Goal: Information Seeking & Learning: Learn about a topic

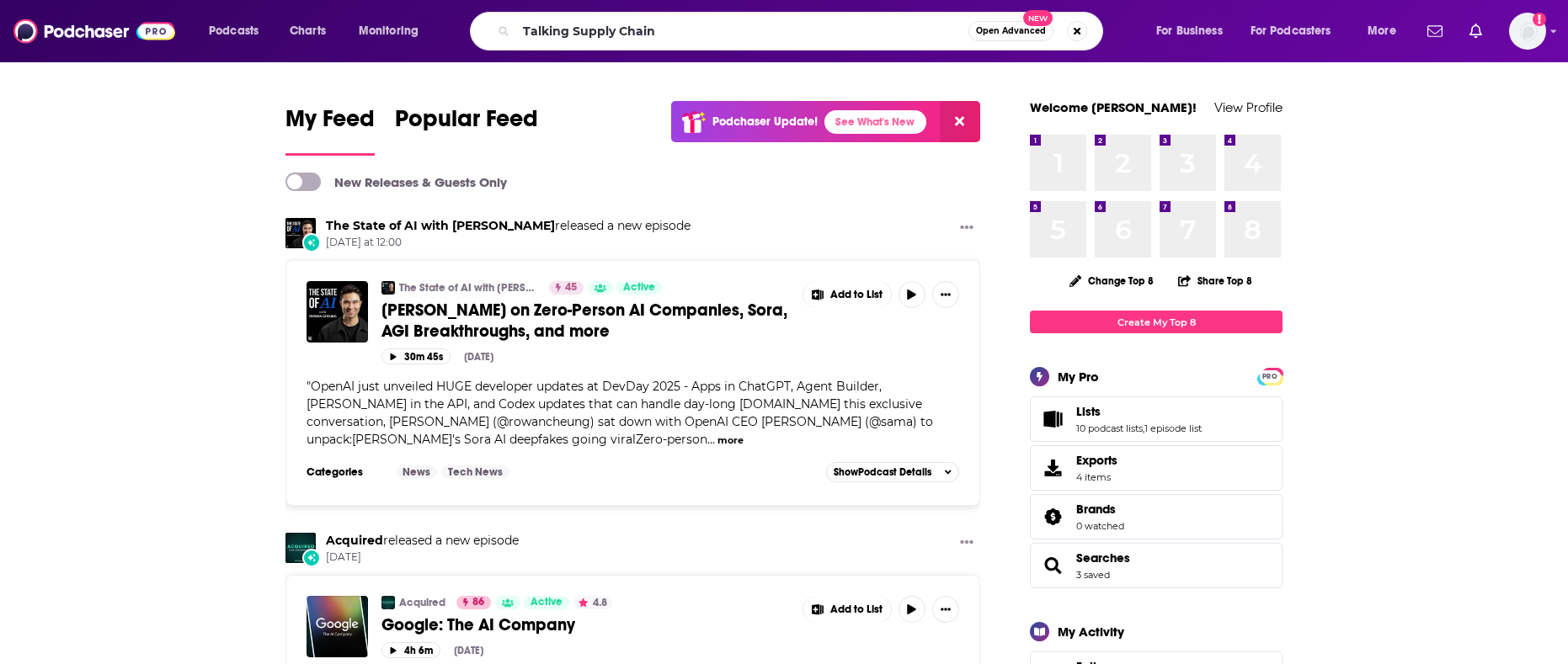
type input "Talking Supply Chain"
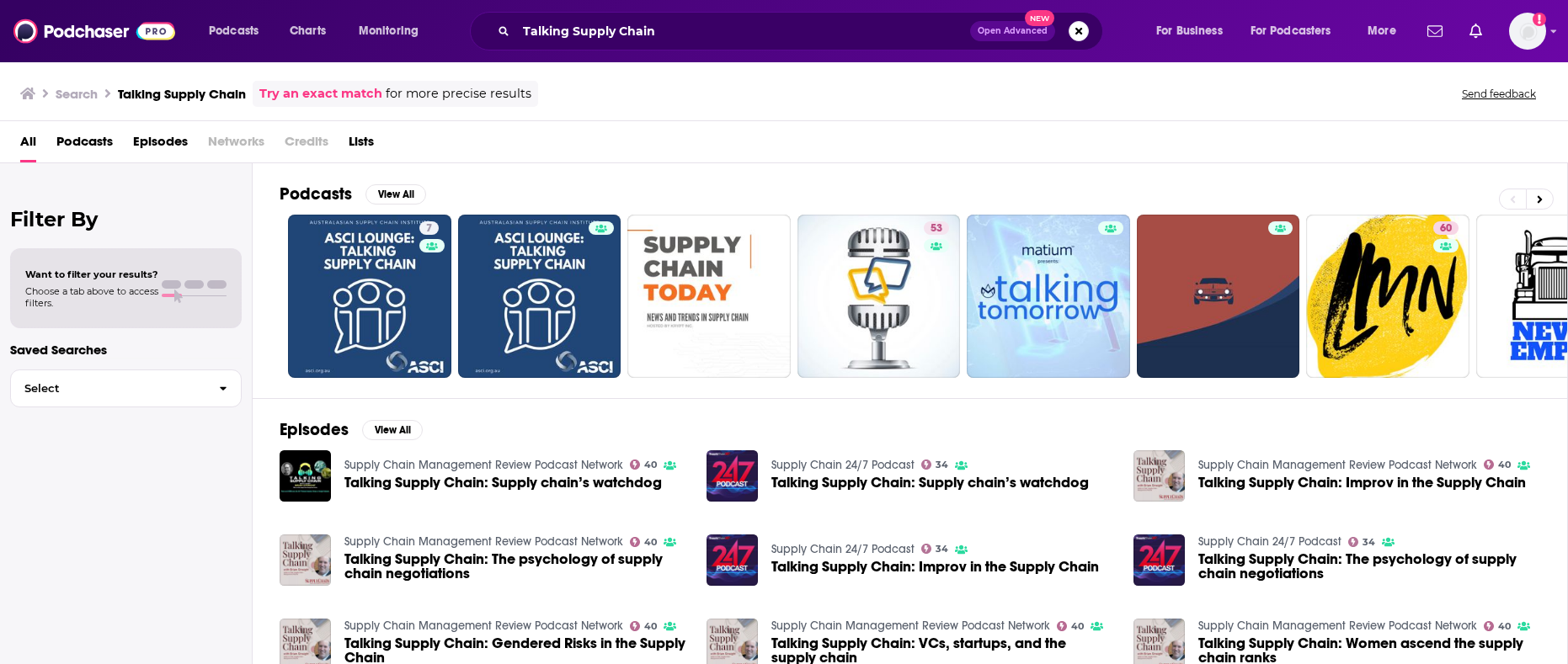
click at [531, 484] on span "Talking Supply Chain: Supply chain’s watchdog" at bounding box center [504, 482] width 317 height 15
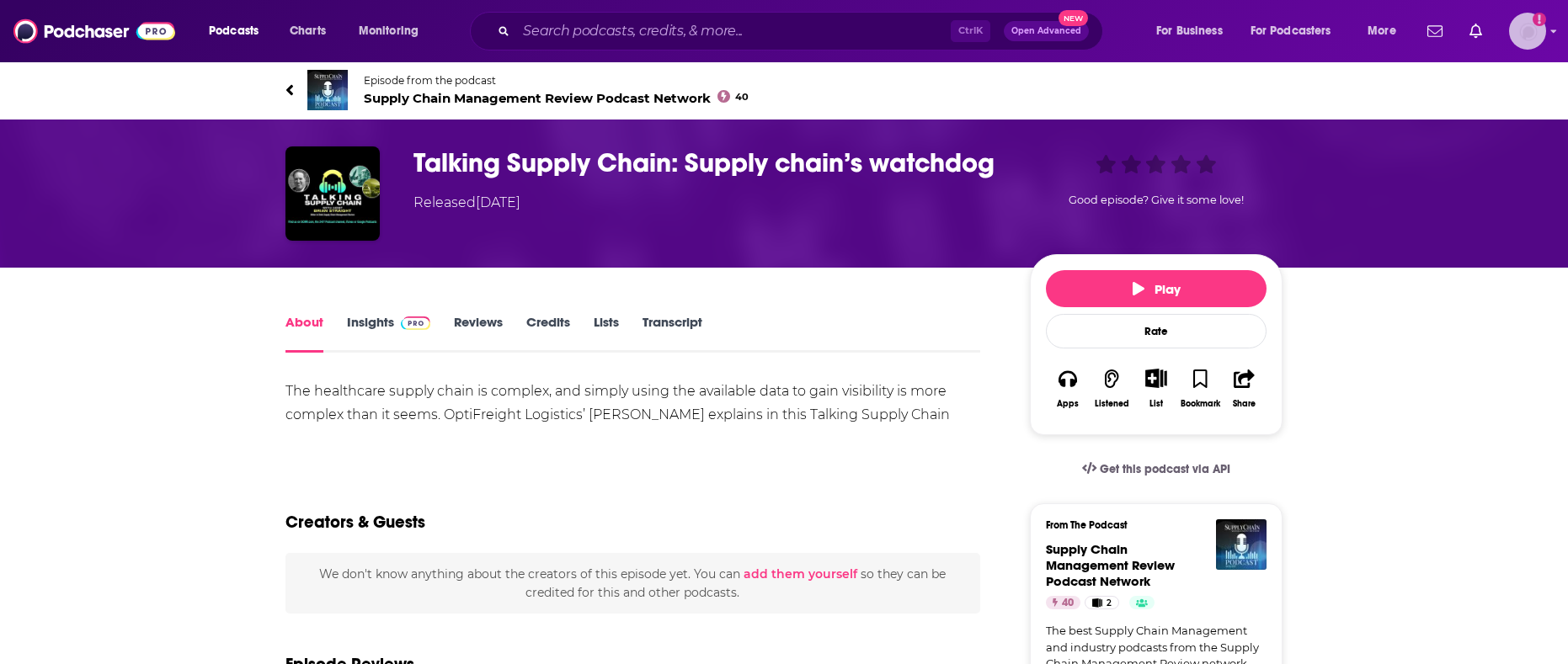
click at [1533, 33] on img "Logged in as mindyn" at bounding box center [1527, 31] width 37 height 37
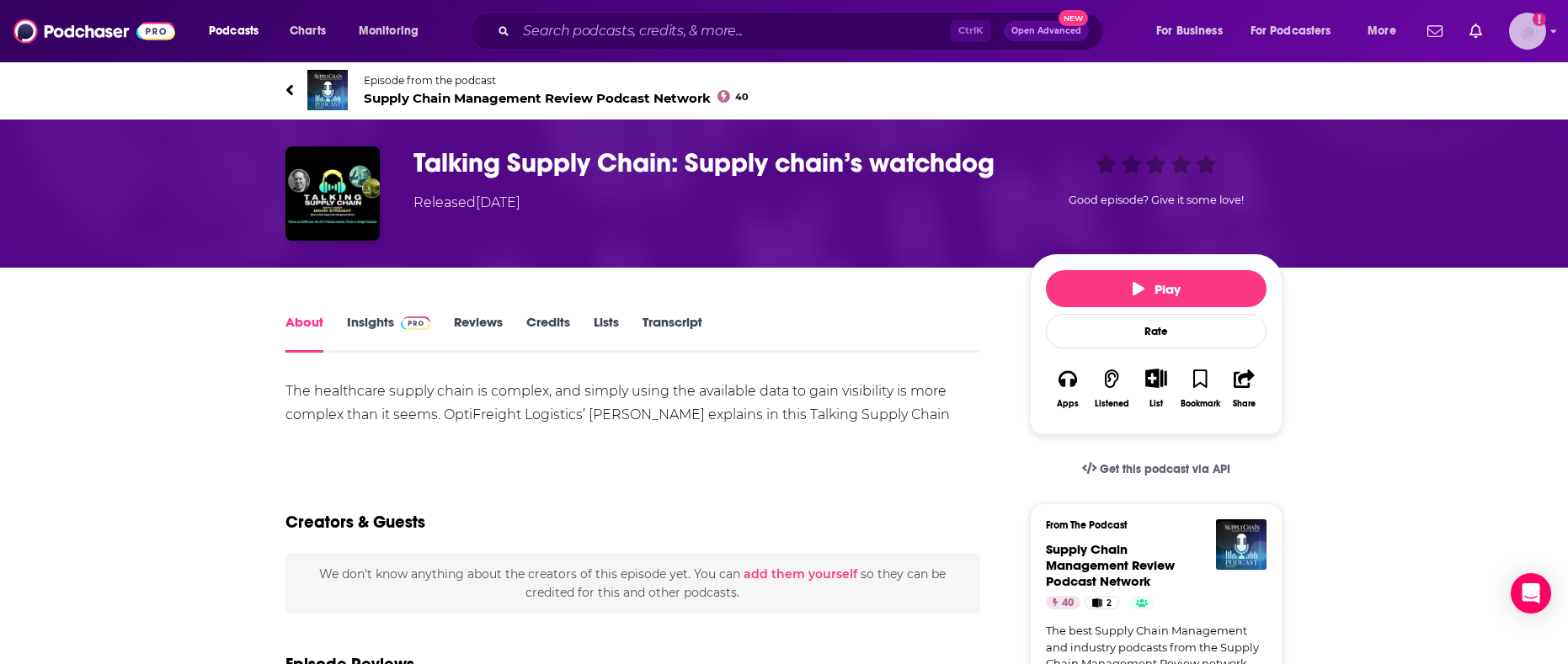
click at [1527, 18] on img "Logged in as mindyn" at bounding box center [1527, 31] width 37 height 37
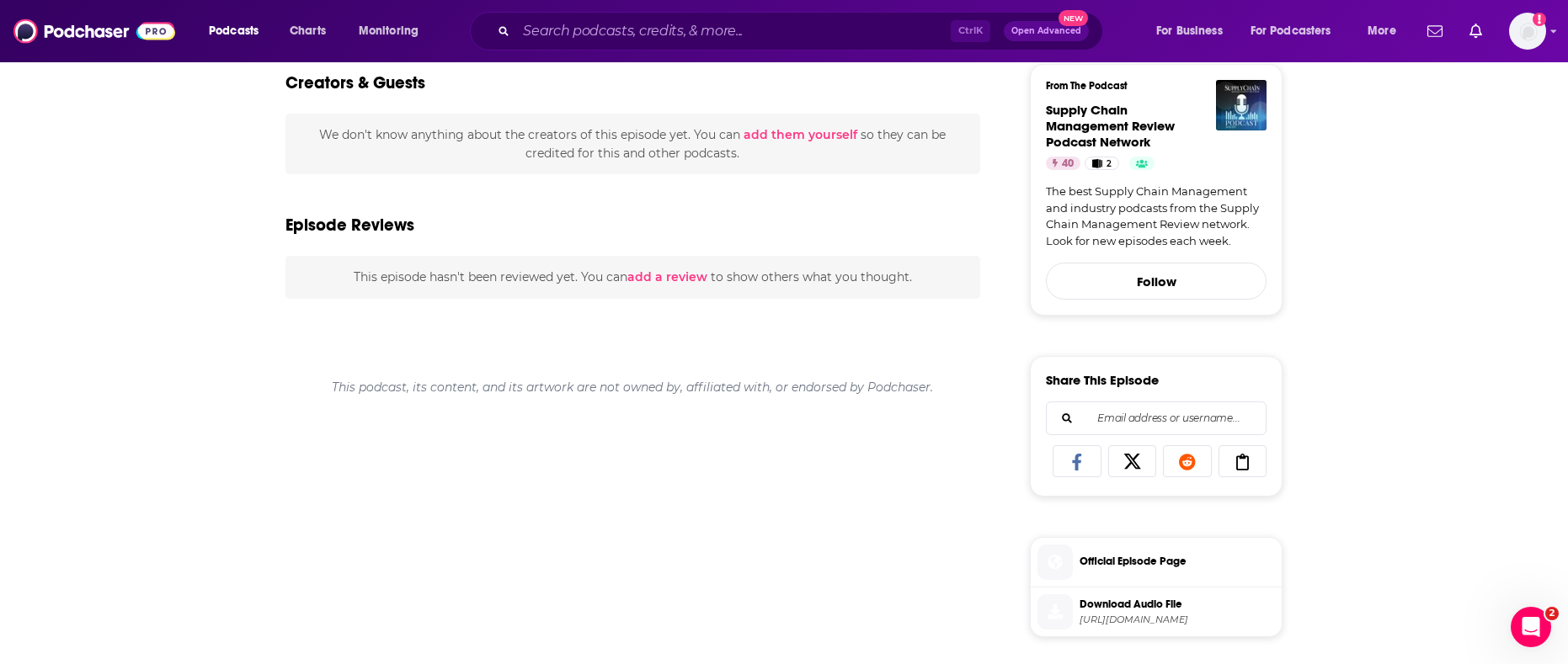
scroll to position [10, 0]
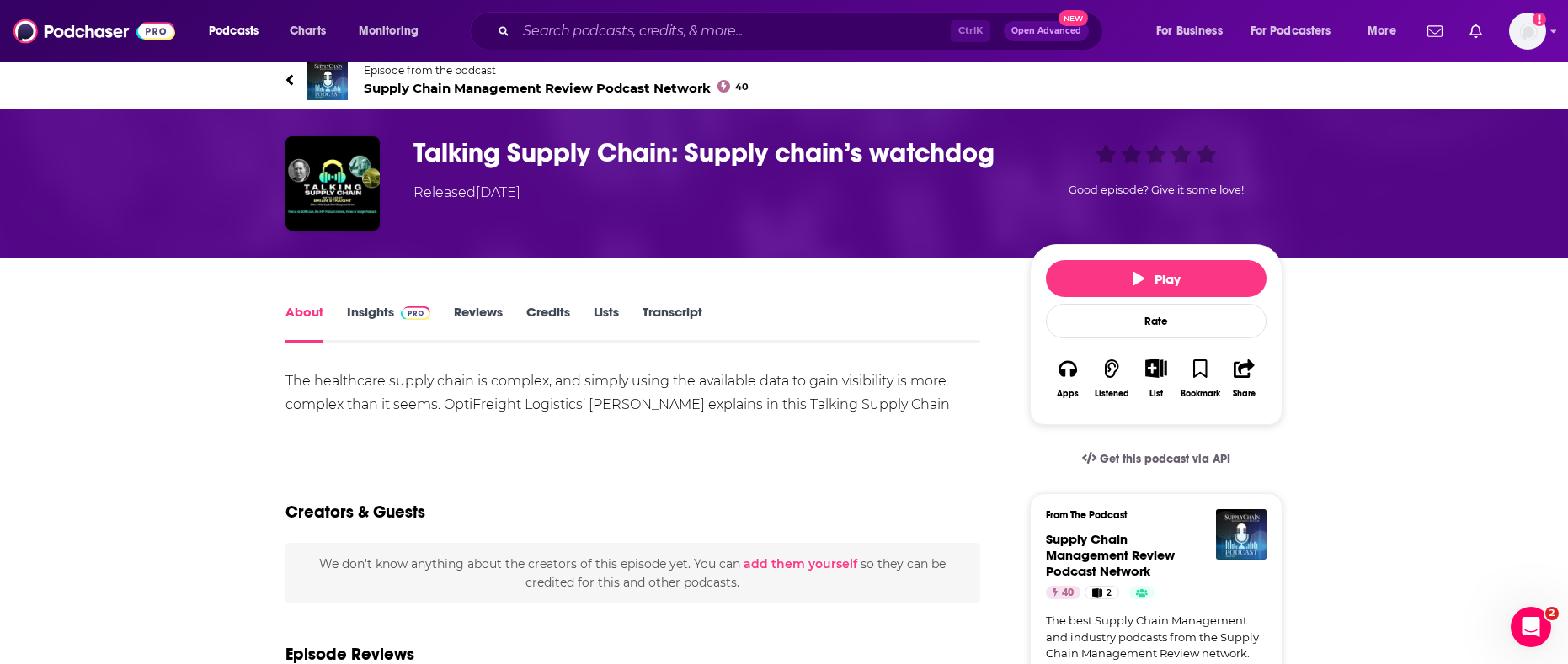
click at [376, 314] on link "Insights" at bounding box center [389, 323] width 84 height 39
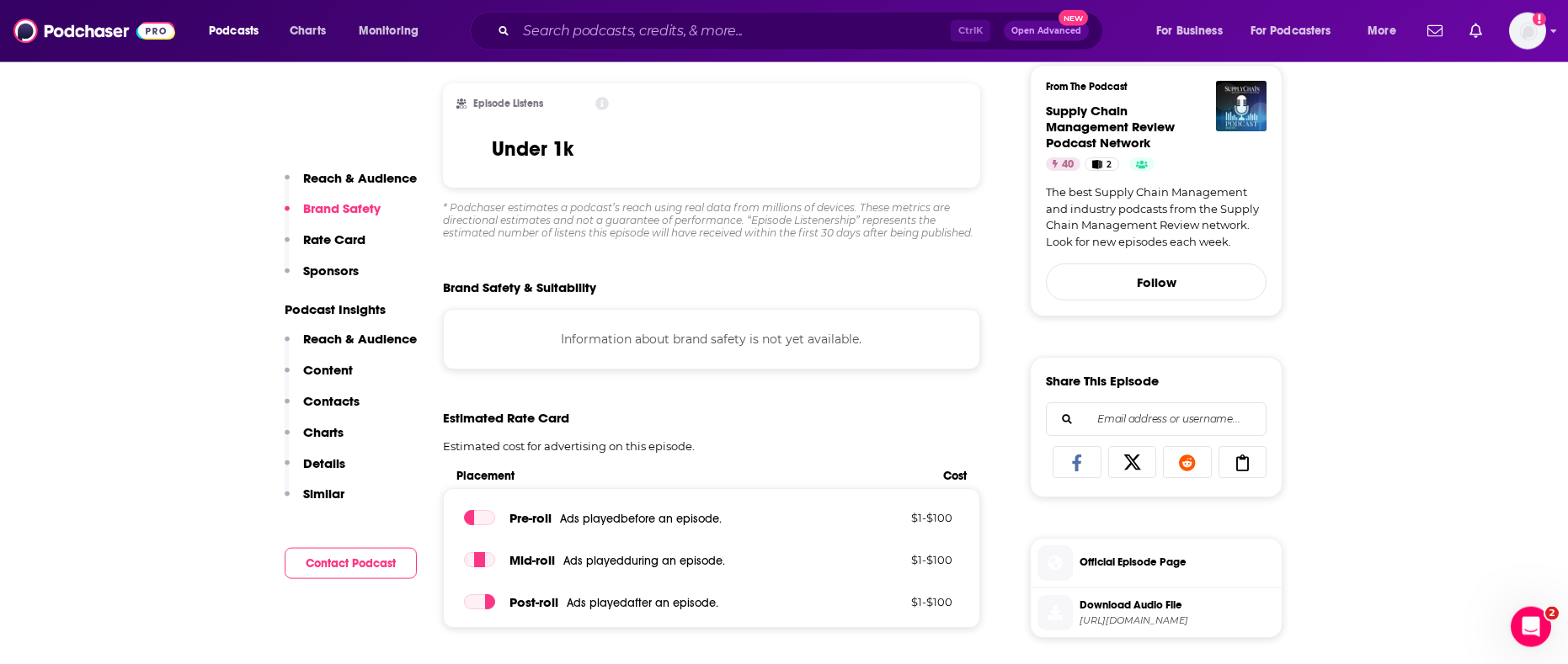
scroll to position [344, 0]
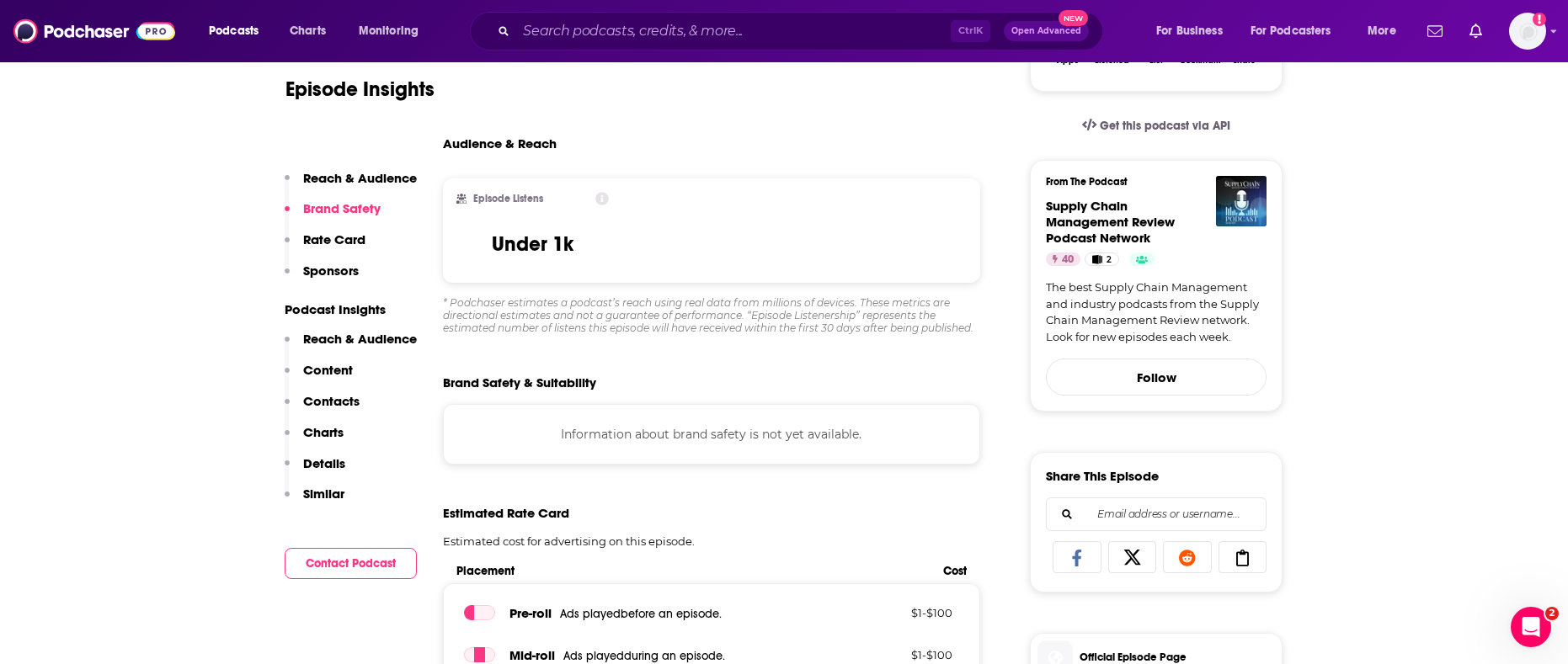
drag, startPoint x: 623, startPoint y: 252, endPoint x: 464, endPoint y: 240, distance: 159.5
click at [464, 240] on div "Episode Listens Under 1k" at bounding box center [712, 230] width 538 height 104
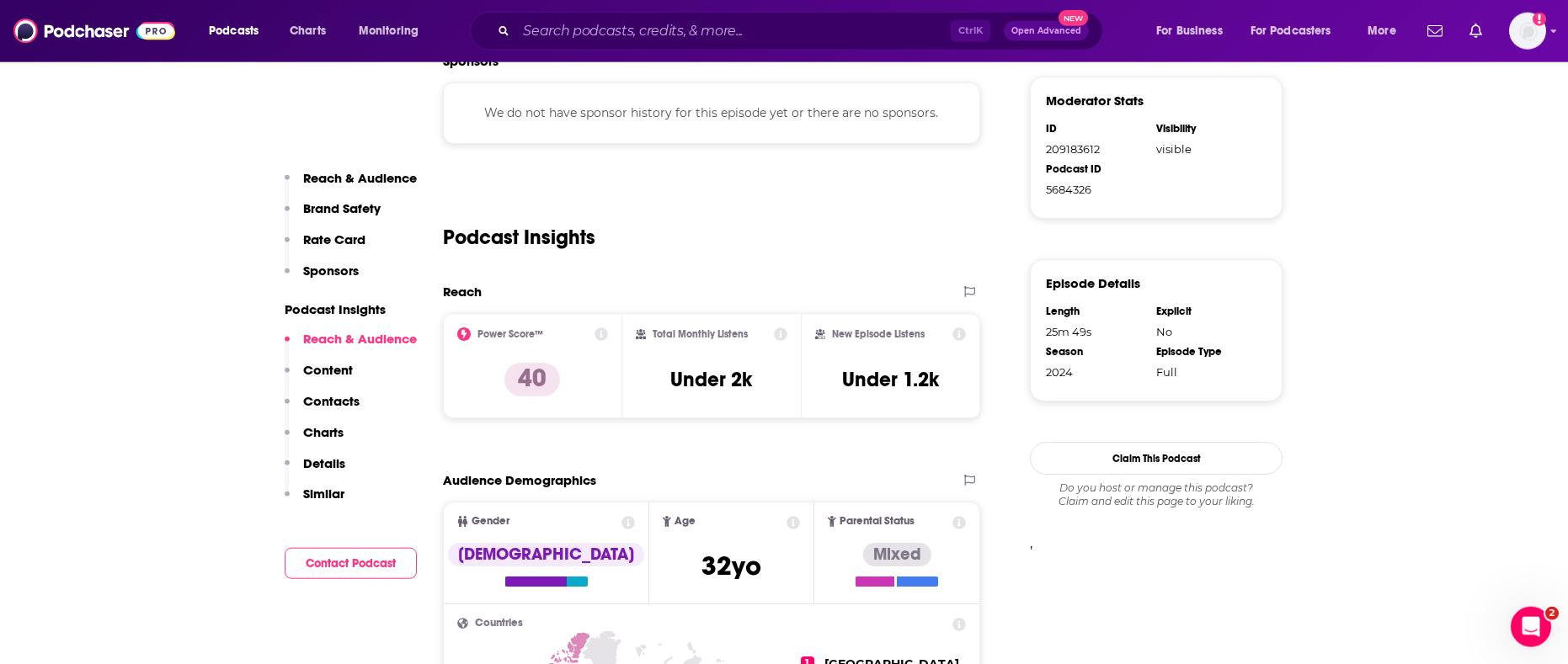
scroll to position [1116, 0]
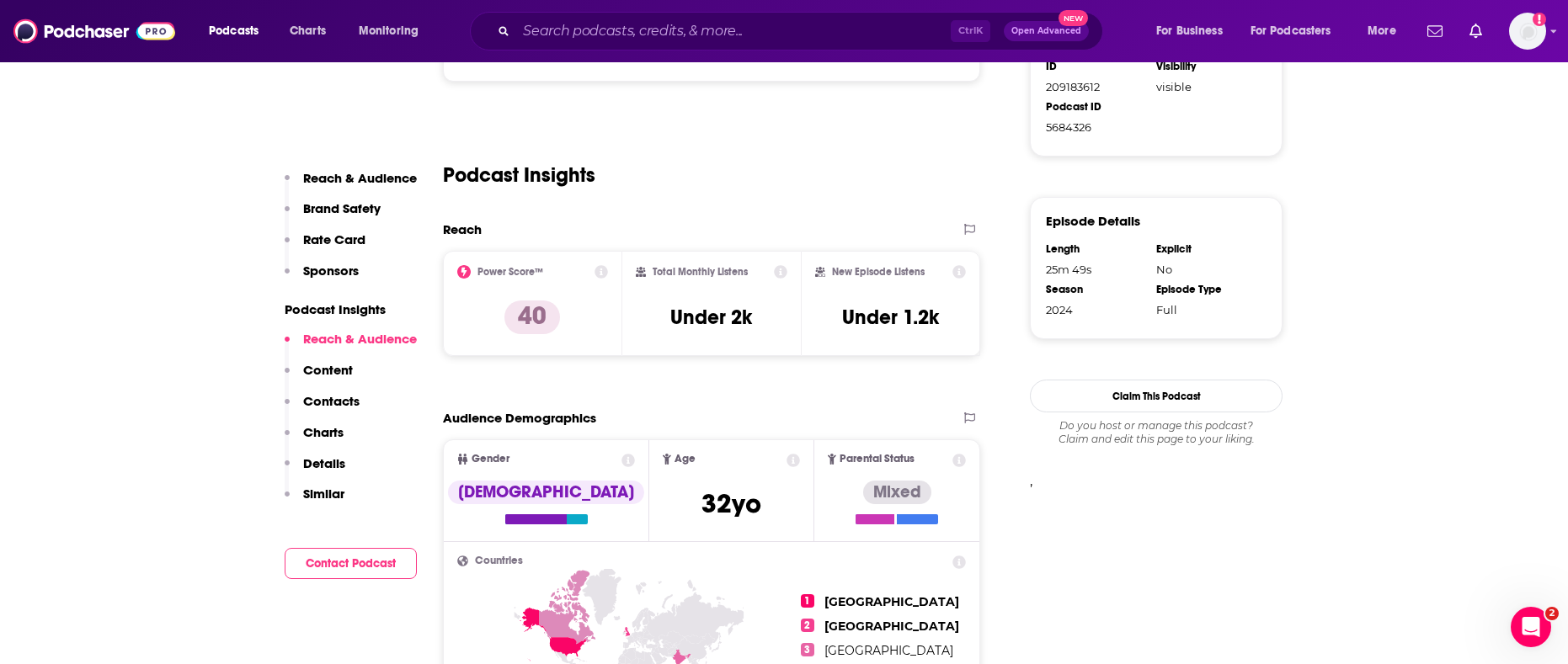
click at [599, 277] on icon at bounding box center [601, 272] width 14 height 14
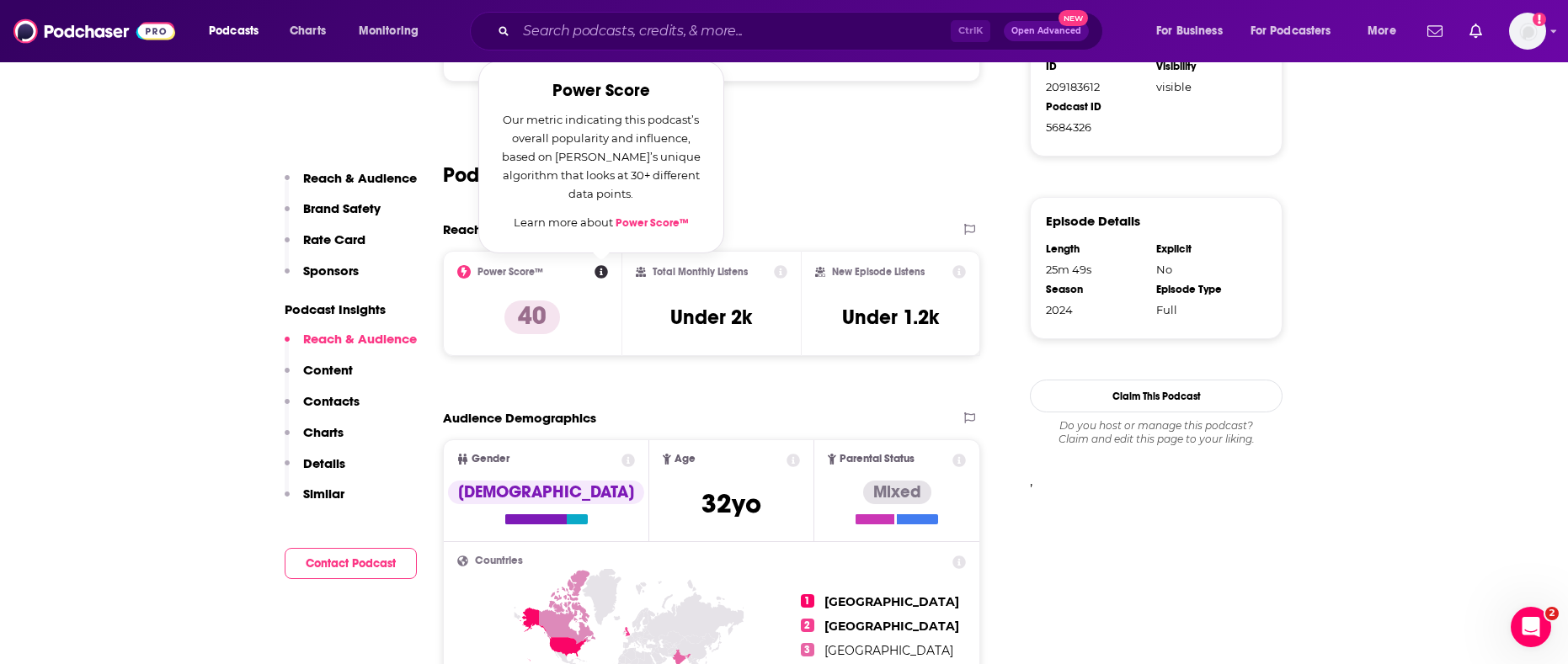
click at [647, 221] on link "Power Score™" at bounding box center [652, 223] width 73 height 14
